Goal: Find specific page/section: Find specific page/section

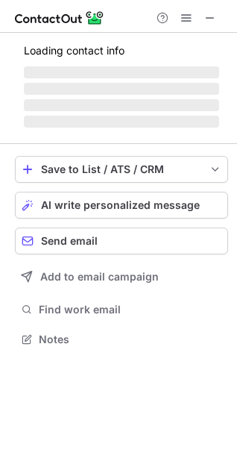
scroll to position [328, 237]
